Goal: Transaction & Acquisition: Download file/media

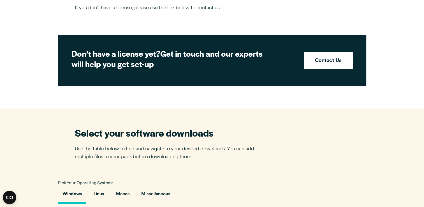
scroll to position [140, 0]
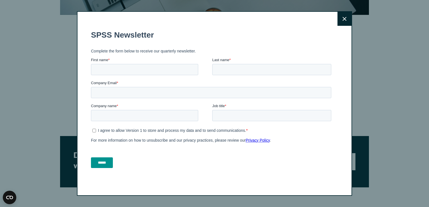
click at [342, 18] on icon at bounding box center [344, 19] width 4 height 4
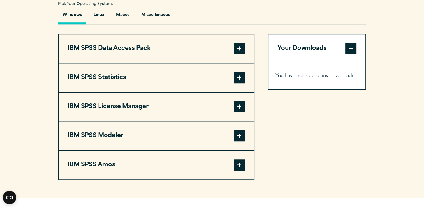
scroll to position [421, 0]
click at [239, 50] on span at bounding box center [239, 48] width 11 height 11
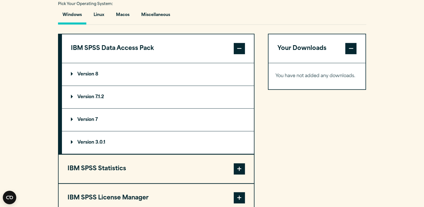
click at [237, 45] on span at bounding box center [239, 48] width 11 height 11
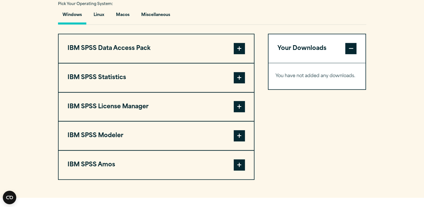
click at [239, 72] on span at bounding box center [239, 77] width 11 height 11
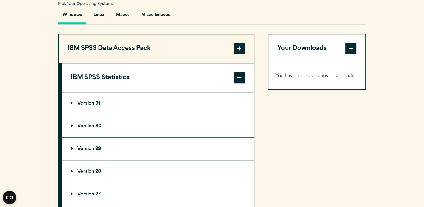
click at [79, 94] on summary "Version 31" at bounding box center [158, 103] width 192 height 22
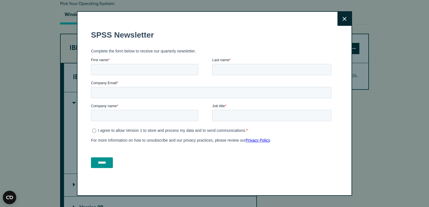
click at [339, 21] on button "Close" at bounding box center [344, 19] width 14 height 14
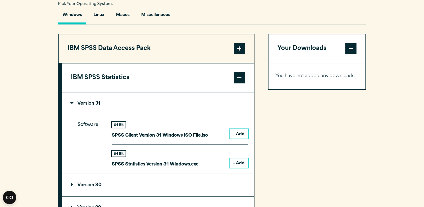
click at [239, 134] on button "+ Add" at bounding box center [239, 134] width 19 height 10
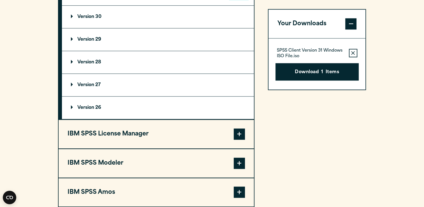
click at [237, 129] on span at bounding box center [239, 133] width 11 height 11
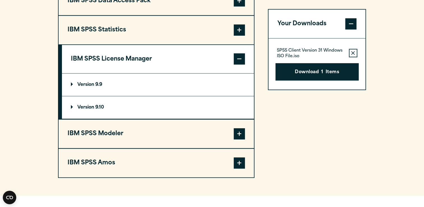
scroll to position [466, 0]
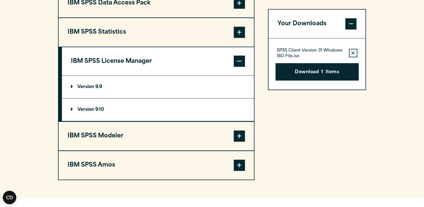
click at [241, 136] on span at bounding box center [239, 135] width 11 height 11
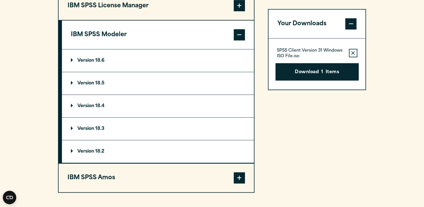
scroll to position [522, 0]
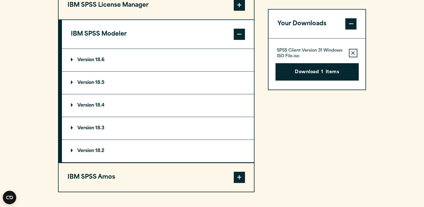
click at [237, 35] on span at bounding box center [239, 34] width 11 height 11
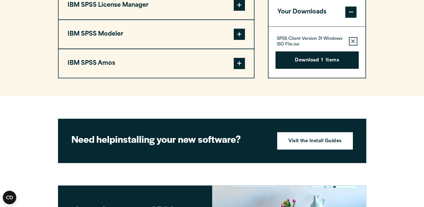
click at [236, 63] on span at bounding box center [239, 63] width 11 height 11
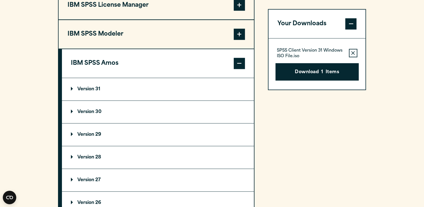
click at [95, 87] on p "Version 31" at bounding box center [85, 89] width 29 height 4
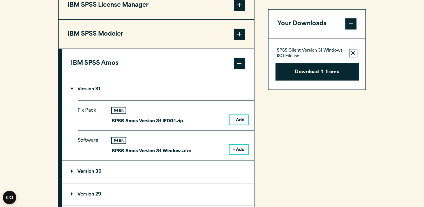
click at [239, 120] on button "+ Add" at bounding box center [239, 120] width 19 height 10
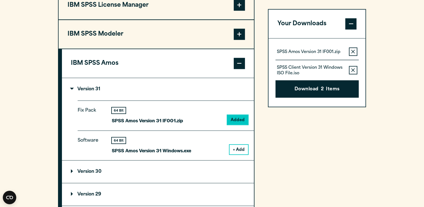
click at [237, 147] on button "+ Add" at bounding box center [239, 150] width 19 height 10
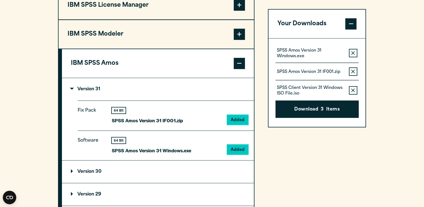
click at [350, 71] on button "Remove this item from your software download list" at bounding box center [353, 72] width 8 height 8
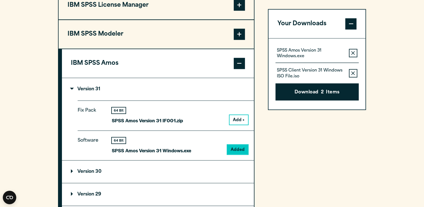
click at [91, 84] on summary "Version 31" at bounding box center [158, 89] width 192 height 22
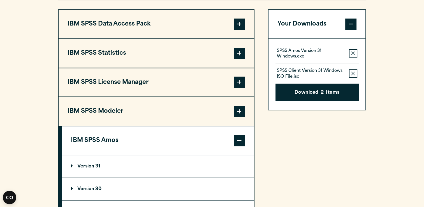
scroll to position [438, 0]
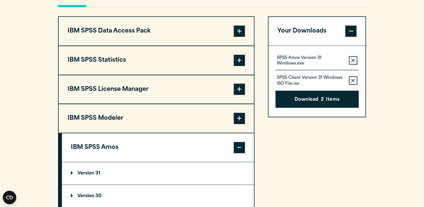
click at [233, 60] on button "IBM SPSS Statistics" at bounding box center [156, 60] width 195 height 29
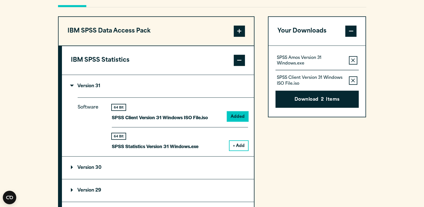
click at [356, 80] on button "Remove this item from your software download list" at bounding box center [353, 80] width 8 height 8
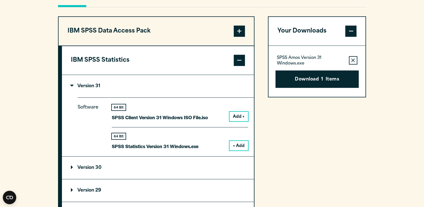
click at [353, 59] on icon "button" at bounding box center [353, 60] width 4 height 4
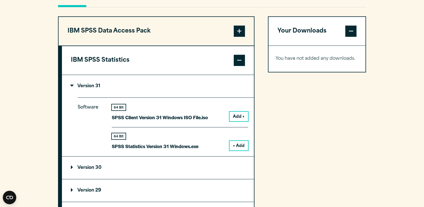
click at [239, 142] on button "+ Add" at bounding box center [239, 146] width 19 height 10
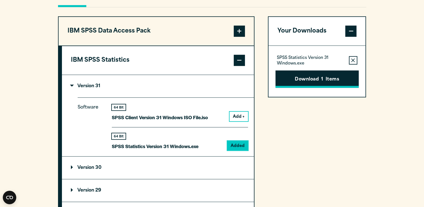
click at [317, 76] on button "Download 1 Items" at bounding box center [317, 78] width 83 height 17
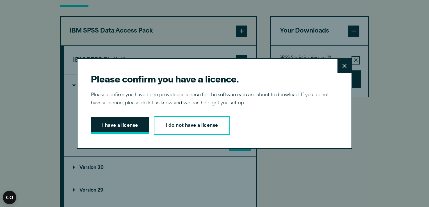
click at [102, 127] on button "I have a license" at bounding box center [120, 125] width 58 height 17
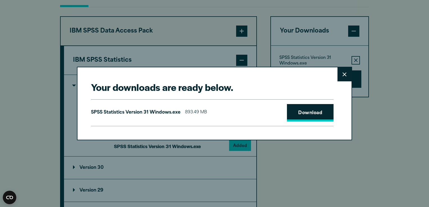
click at [300, 112] on link "Download" at bounding box center [310, 112] width 47 height 17
click at [344, 77] on button "Close" at bounding box center [344, 74] width 14 height 14
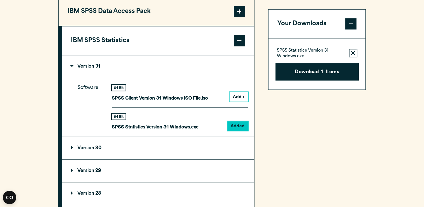
scroll to position [466, 0]
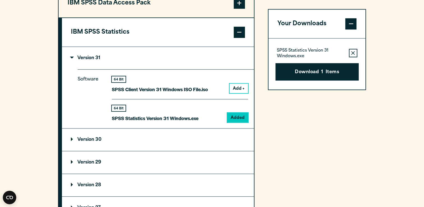
click at [78, 160] on p "Version 29" at bounding box center [86, 162] width 30 height 4
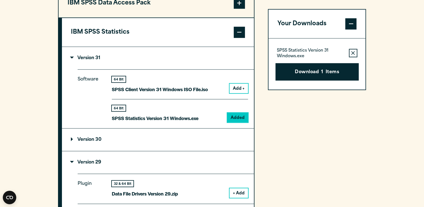
scroll to position [494, 0]
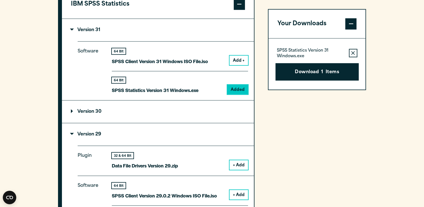
click at [179, 126] on summary "Version 29" at bounding box center [158, 134] width 192 height 22
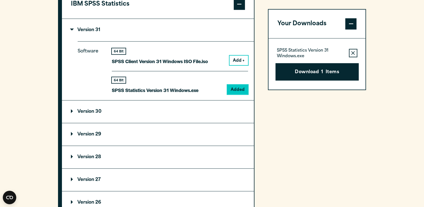
click at [188, 130] on summary "Version 29" at bounding box center [158, 134] width 192 height 22
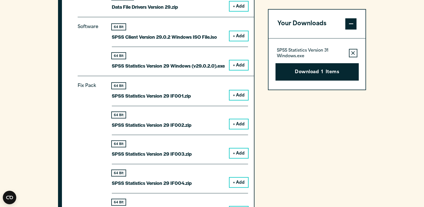
scroll to position [662, 0]
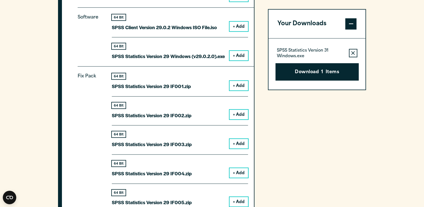
click at [240, 55] on button "+ Add" at bounding box center [239, 56] width 19 height 10
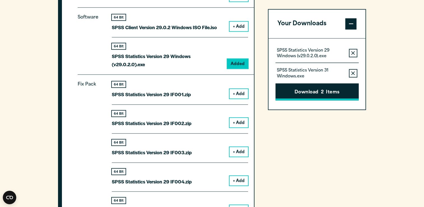
click at [355, 74] on button "Remove this item from your software download list" at bounding box center [353, 73] width 8 height 8
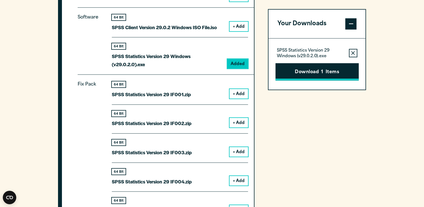
click at [330, 75] on button "Download 1 Items" at bounding box center [317, 71] width 83 height 17
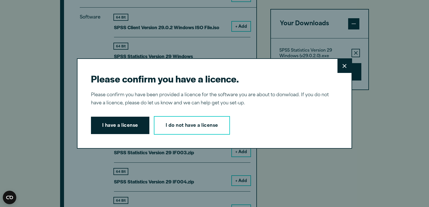
drag, startPoint x: 110, startPoint y: 113, endPoint x: 115, endPoint y: 129, distance: 16.9
click at [110, 113] on div "Please confirm you have a licence. Close Please confirm you have been provided …" at bounding box center [214, 103] width 275 height 90
click at [112, 118] on button "I have a license" at bounding box center [120, 125] width 58 height 17
click at [0, 0] on h2 "Your downloads are ready below." at bounding box center [0, 0] width 0 height 0
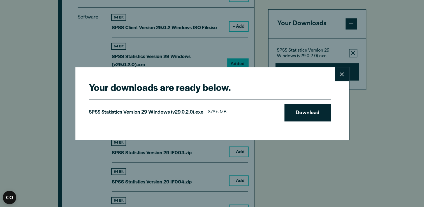
click at [109, 126] on div "Your downloads are ready below. Close SPSS Statistics Version 29 Windows (v29.0…" at bounding box center [212, 103] width 275 height 73
click at [306, 111] on link "Download" at bounding box center [308, 112] width 47 height 17
click at [308, 114] on link "Download" at bounding box center [308, 112] width 47 height 17
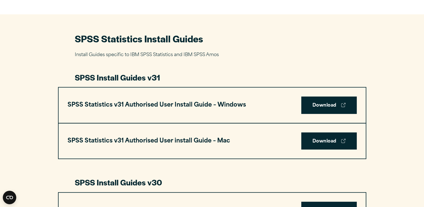
scroll to position [252, 0]
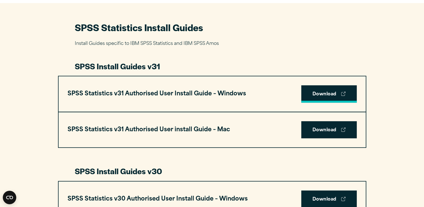
click at [326, 94] on link "Download" at bounding box center [329, 93] width 56 height 17
